Goal: Information Seeking & Learning: Understand process/instructions

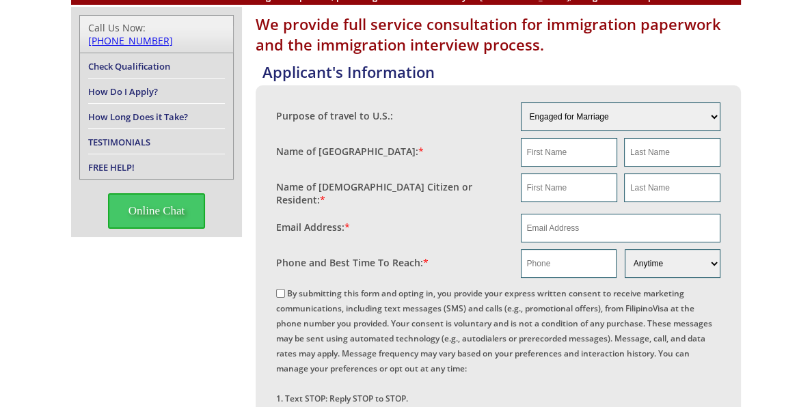
scroll to position [170, 0]
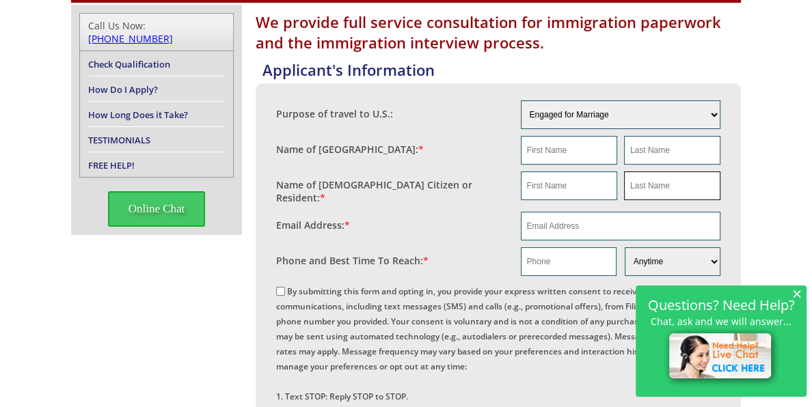
click at [713, 184] on input "text" at bounding box center [672, 185] width 96 height 29
click at [716, 113] on select "Engaged for Marriage Already Married to [DEMOGRAPHIC_DATA] Citizen / Resident F…" at bounding box center [621, 114] width 200 height 29
click at [168, 109] on link "How Long Does it Take?" at bounding box center [138, 115] width 100 height 12
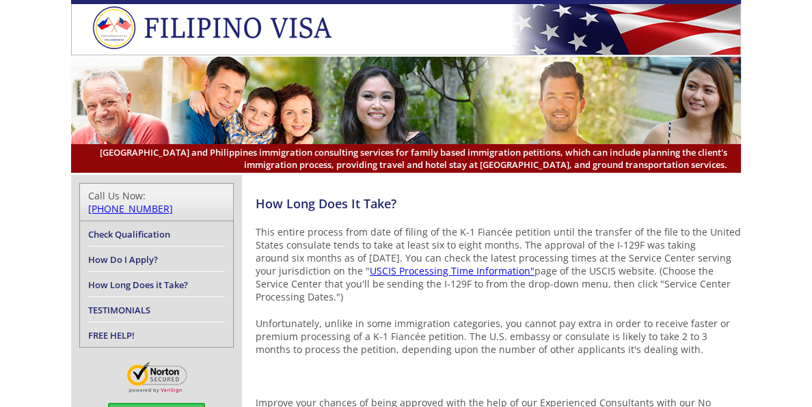
click at [168, 97] on img at bounding box center [405, 100] width 669 height 87
